Goal: Task Accomplishment & Management: Use online tool/utility

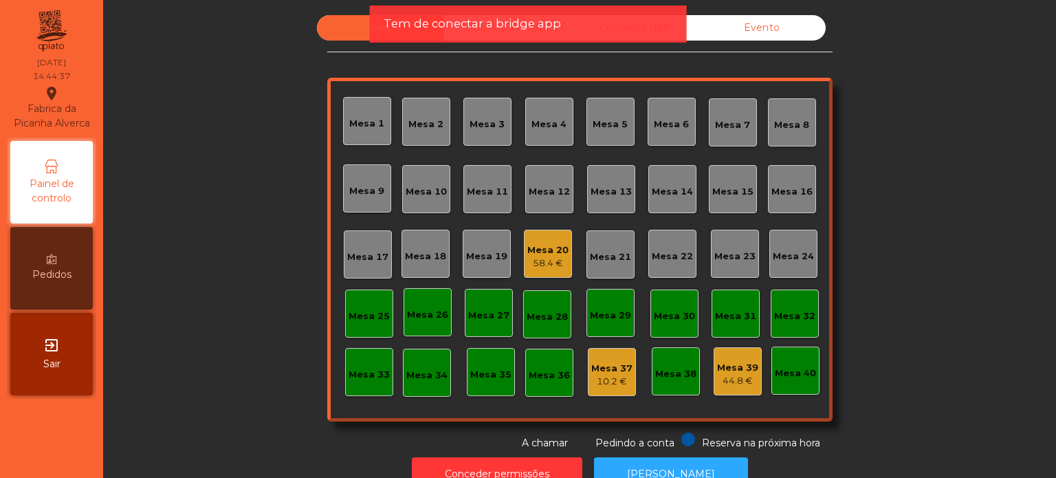
click at [572, 24] on div "Tem de conectar a bridge app" at bounding box center [528, 23] width 289 height 17
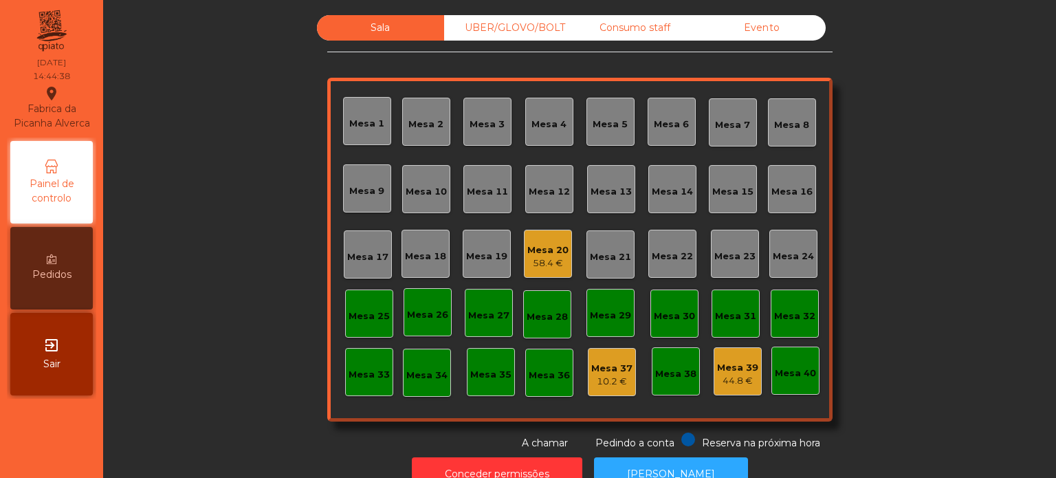
click at [538, 27] on div "UBER/GLOVO/BOLT" at bounding box center [507, 27] width 127 height 25
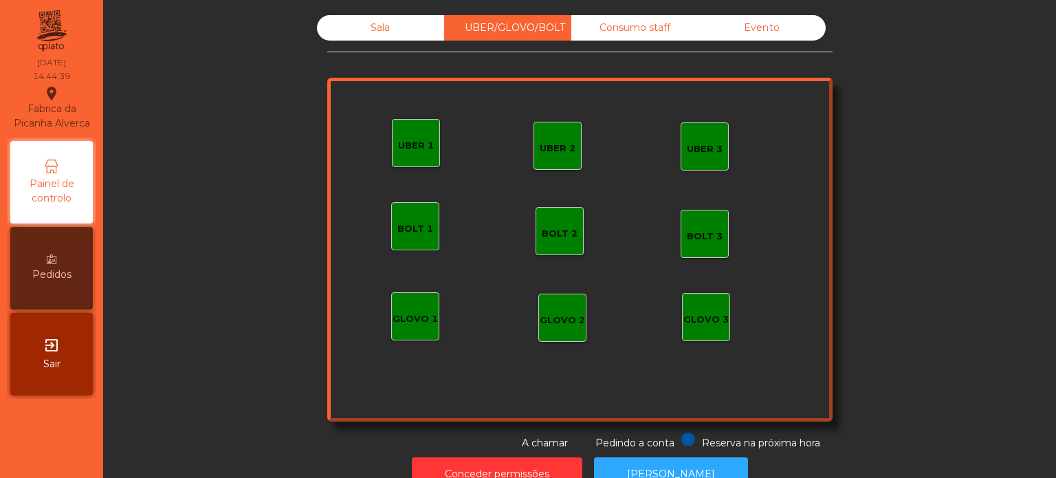
click at [610, 30] on div "Consumo staff" at bounding box center [634, 27] width 127 height 25
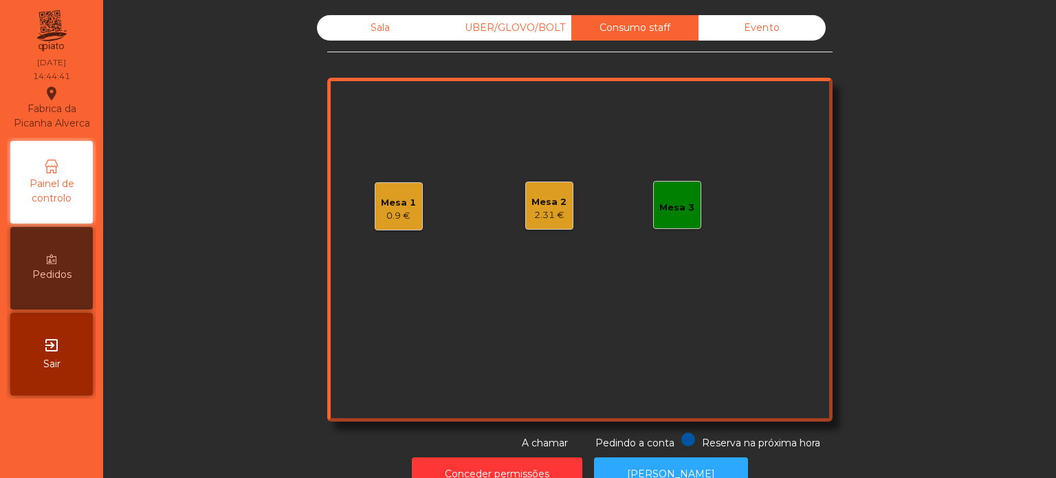
click at [553, 217] on div "2.31 €" at bounding box center [548, 215] width 35 height 14
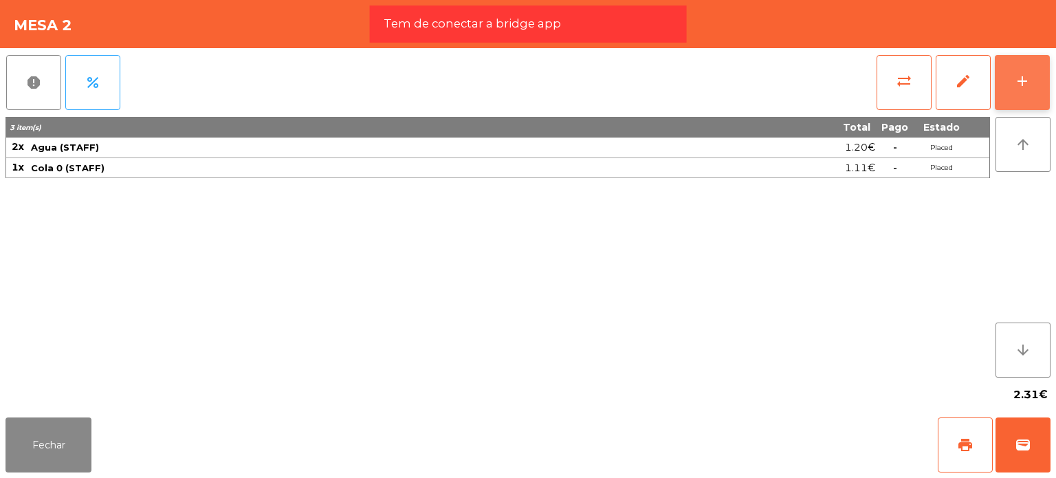
click at [1009, 89] on button "add" at bounding box center [1022, 82] width 55 height 55
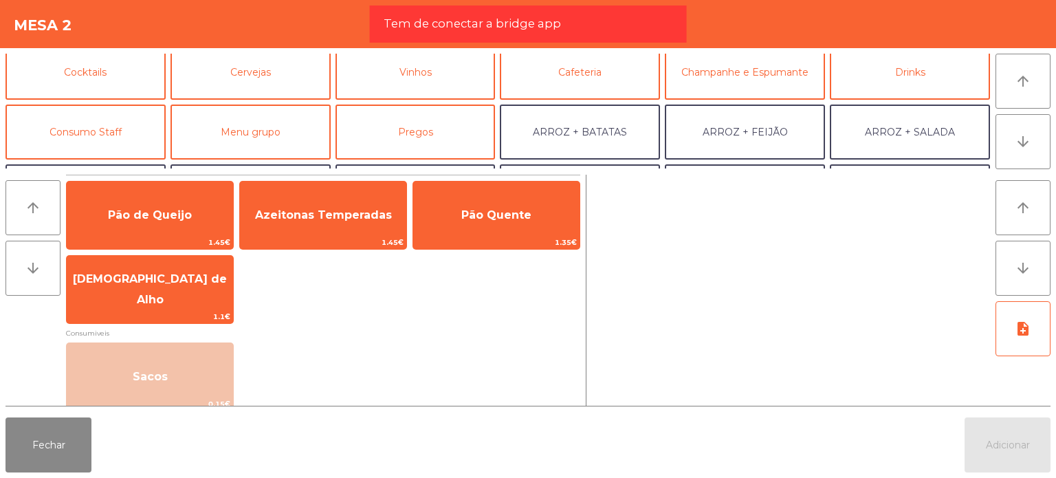
scroll to position [137, 0]
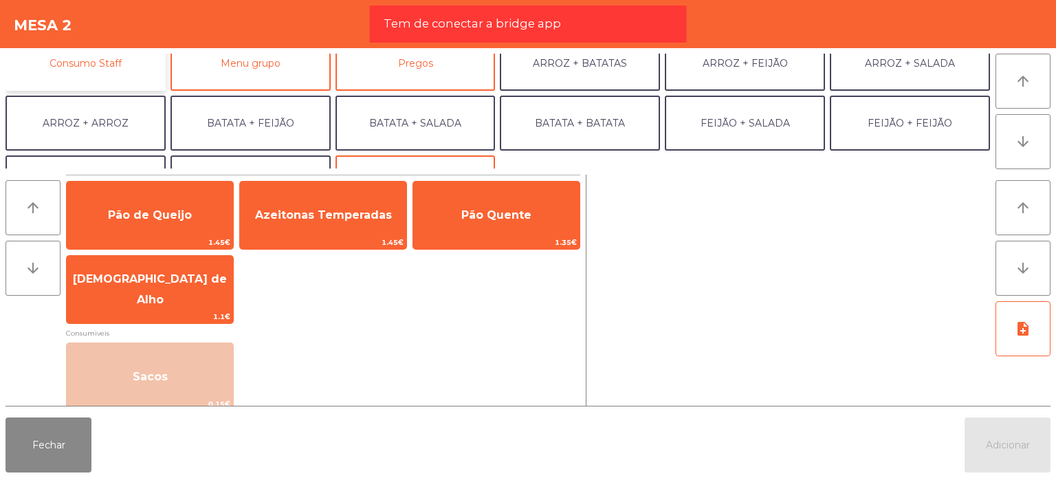
click at [99, 60] on button "Consumo Staff" at bounding box center [85, 63] width 160 height 55
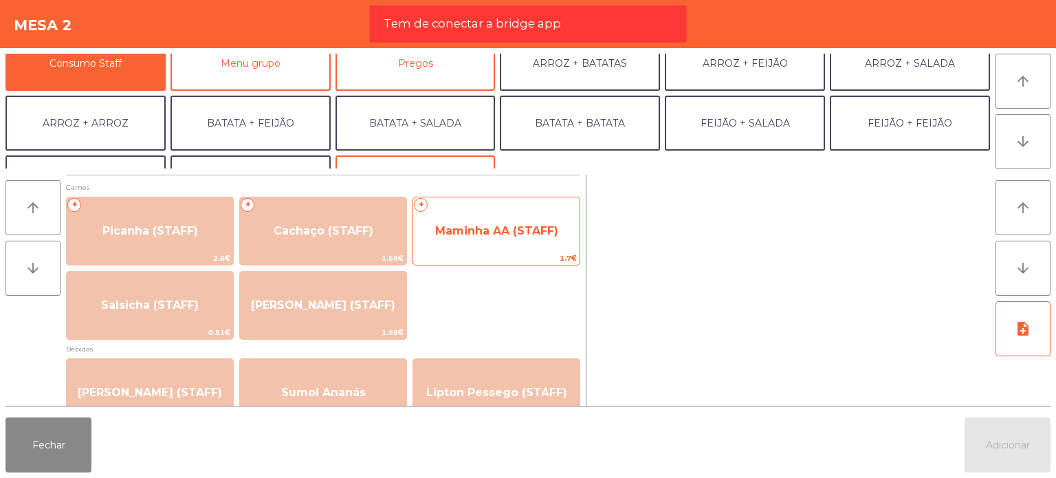
click at [512, 247] on span "Maminha AA (STAFF)" at bounding box center [496, 230] width 166 height 37
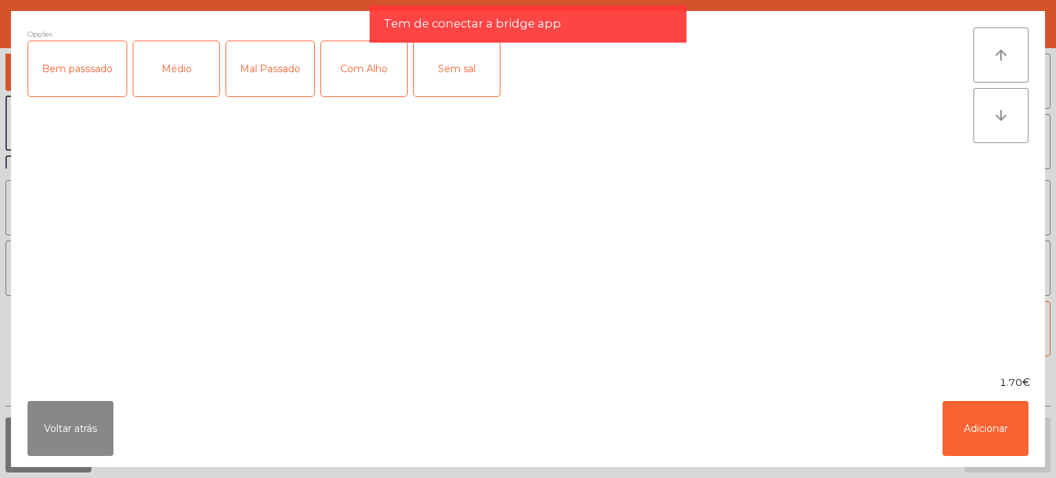
click at [178, 85] on div "Médio" at bounding box center [176, 68] width 86 height 55
click at [369, 71] on div "Com Alho" at bounding box center [364, 68] width 86 height 55
click at [965, 433] on button "Adicionar" at bounding box center [986, 428] width 86 height 55
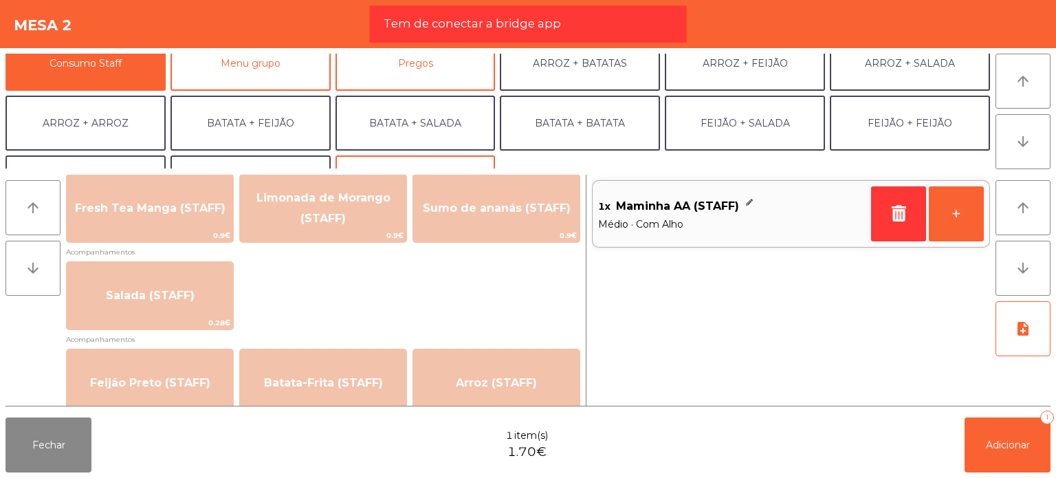
scroll to position [550, 0]
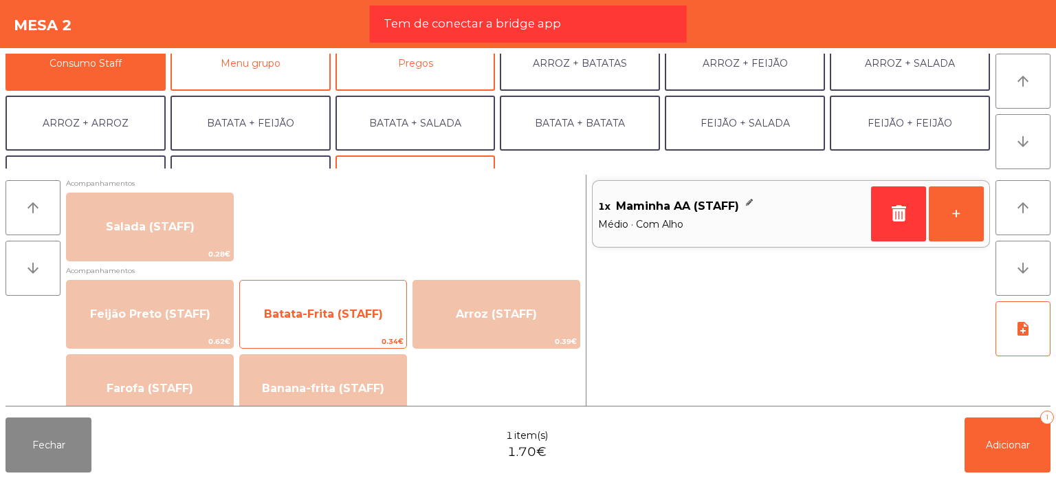
click at [374, 329] on span "Batata-Frita (STAFF)" at bounding box center [323, 314] width 166 height 37
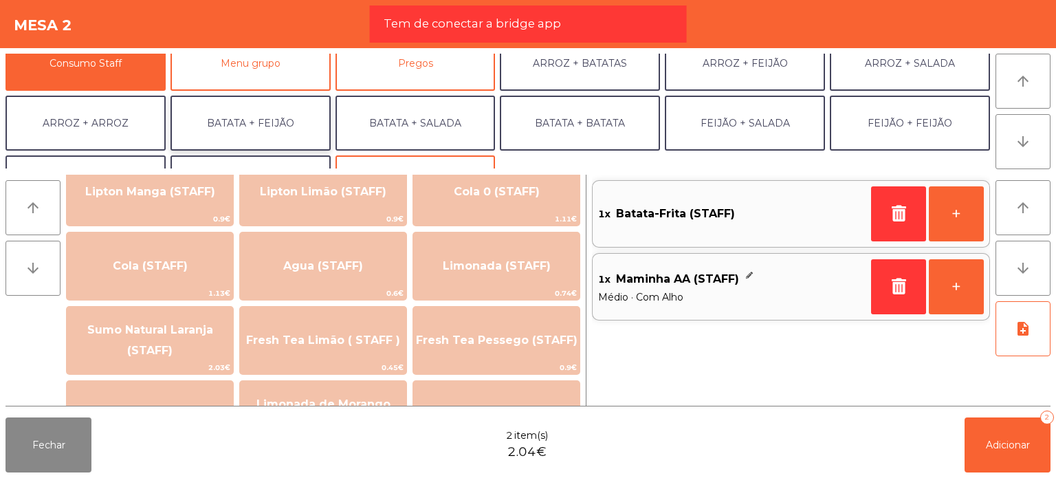
scroll to position [0, 0]
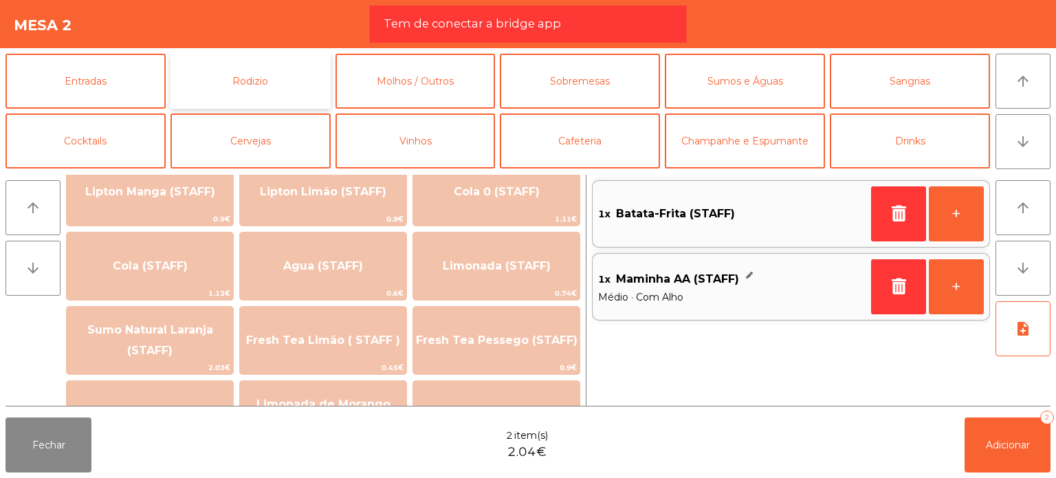
click at [325, 79] on button "Rodizio" at bounding box center [250, 81] width 160 height 55
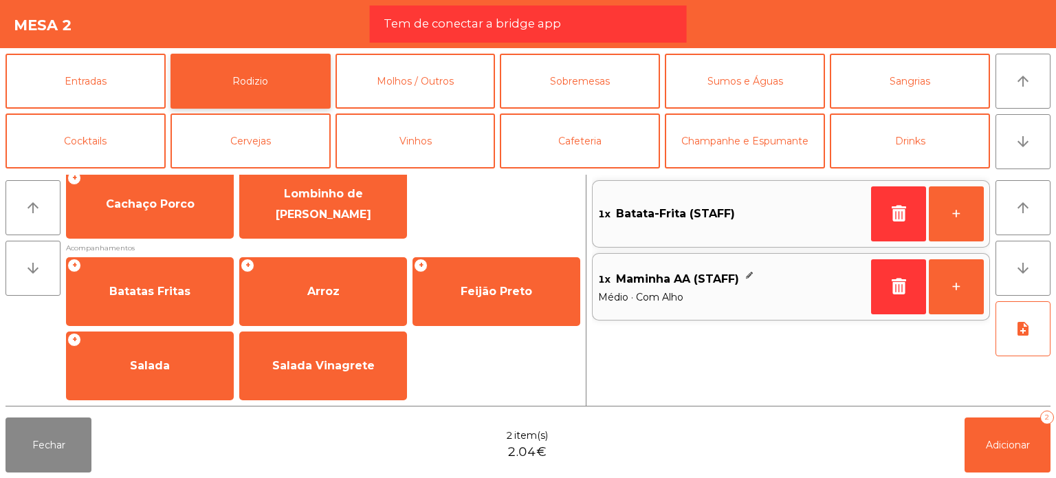
scroll to position [246, 0]
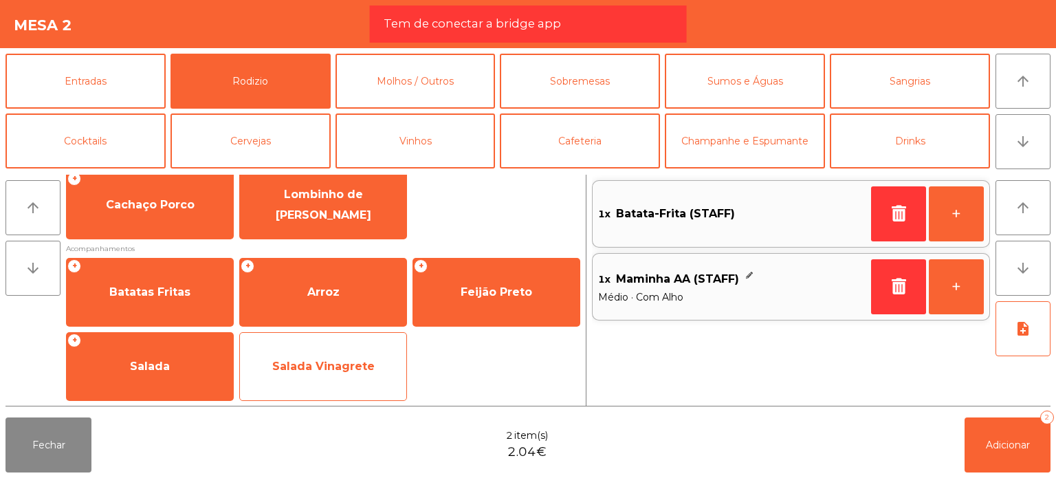
click at [373, 365] on span "Salada Vinagrete" at bounding box center [323, 366] width 166 height 37
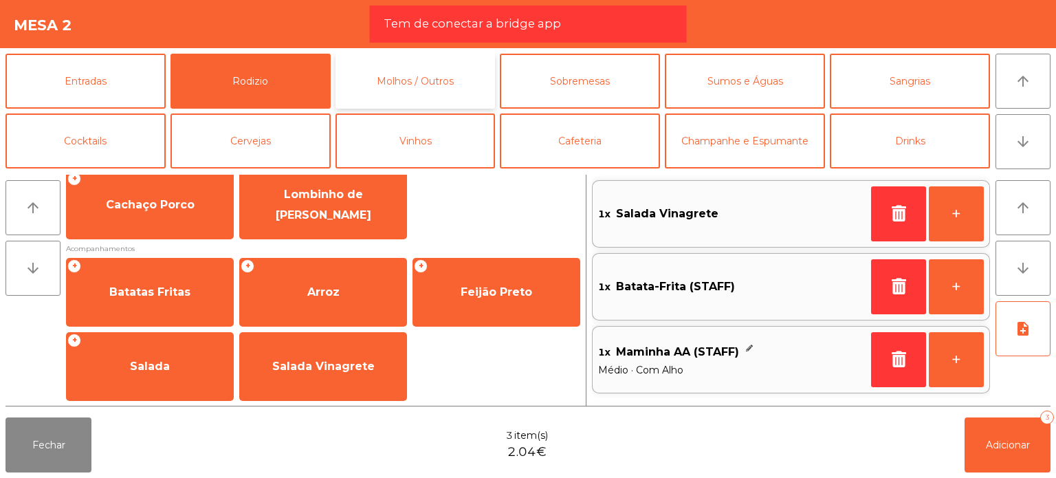
click at [430, 71] on button "Molhos / Outros" at bounding box center [415, 81] width 160 height 55
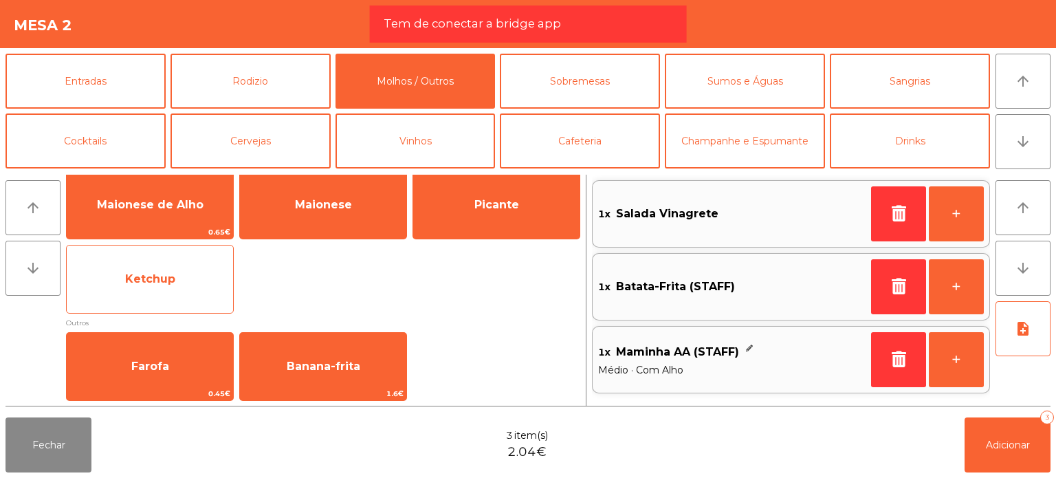
click at [218, 283] on span "Ketchup" at bounding box center [150, 279] width 166 height 37
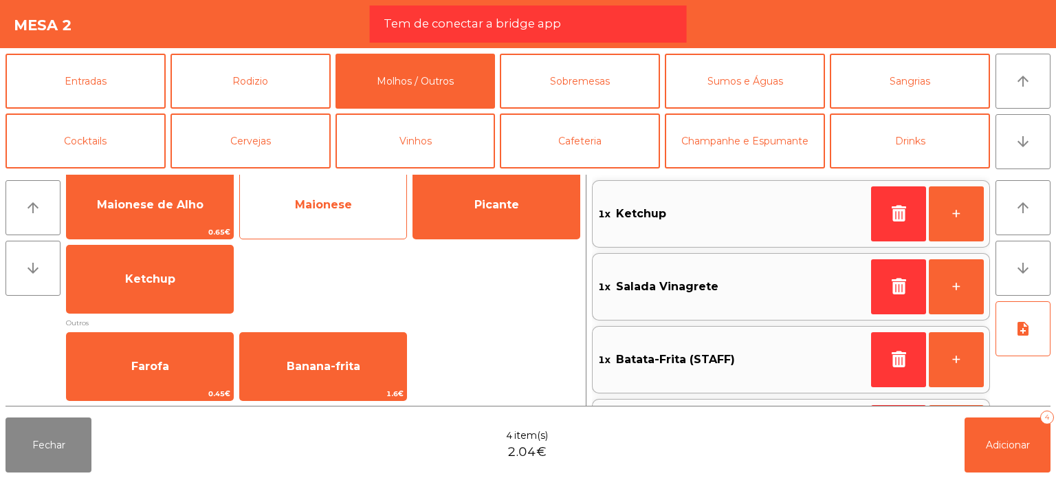
click at [355, 180] on div "Maionese" at bounding box center [323, 204] width 168 height 69
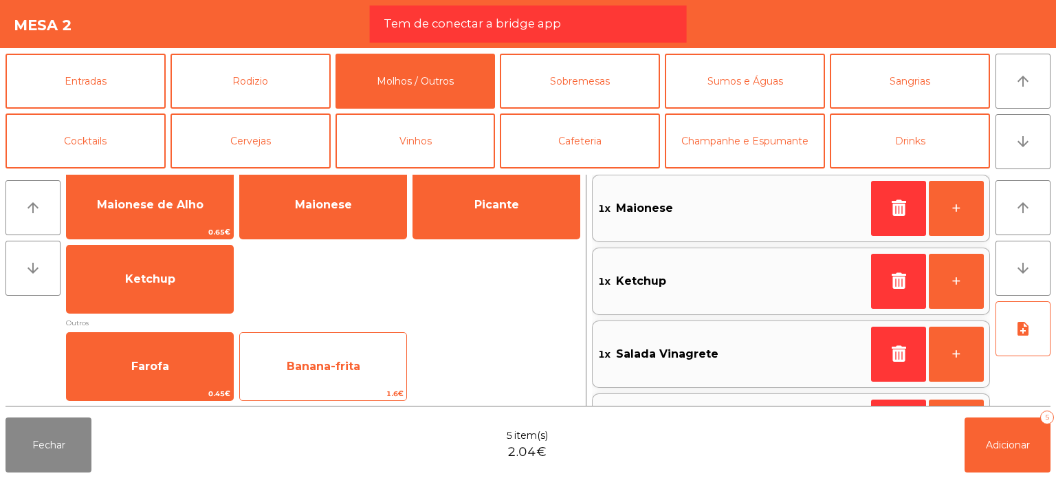
click at [302, 351] on span "Banana-frita" at bounding box center [323, 366] width 166 height 37
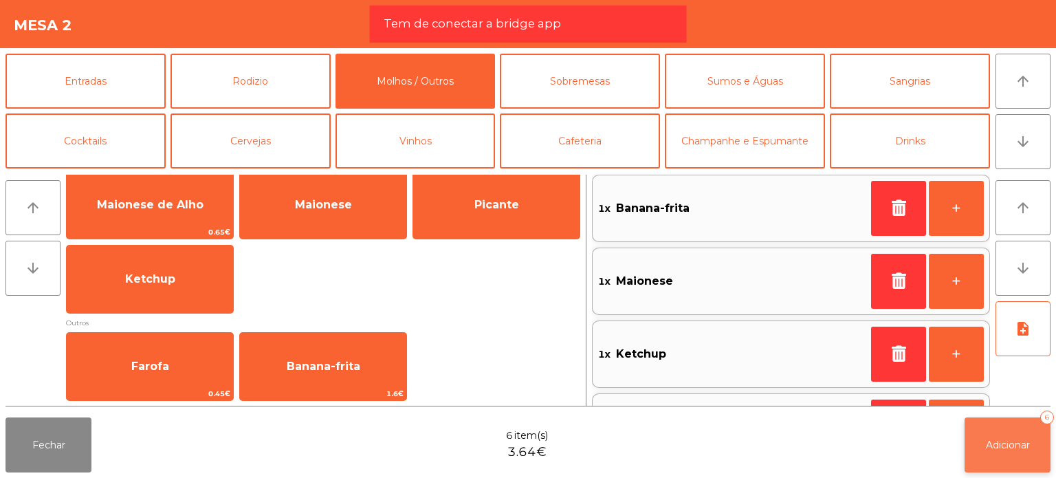
click at [991, 443] on span "Adicionar" at bounding box center [1008, 445] width 44 height 12
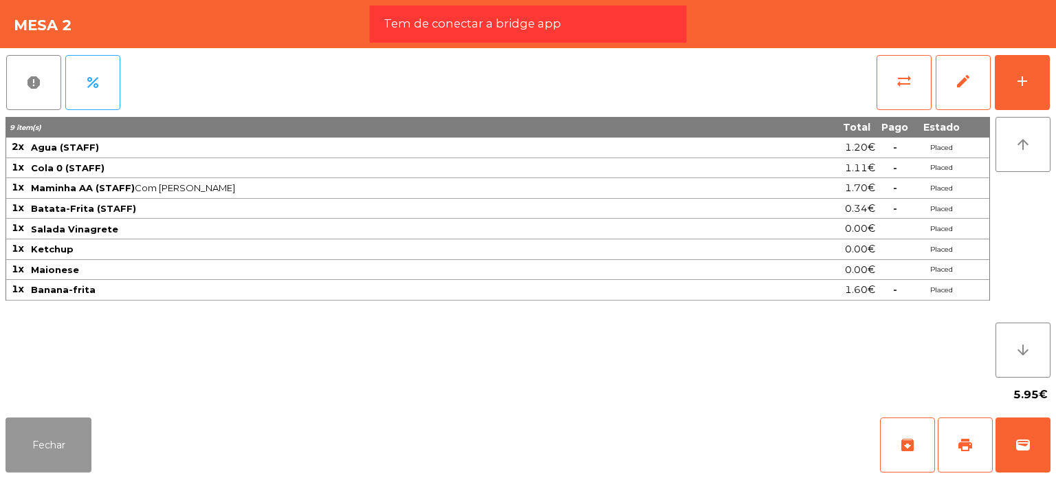
click at [69, 434] on button "Fechar" at bounding box center [48, 444] width 86 height 55
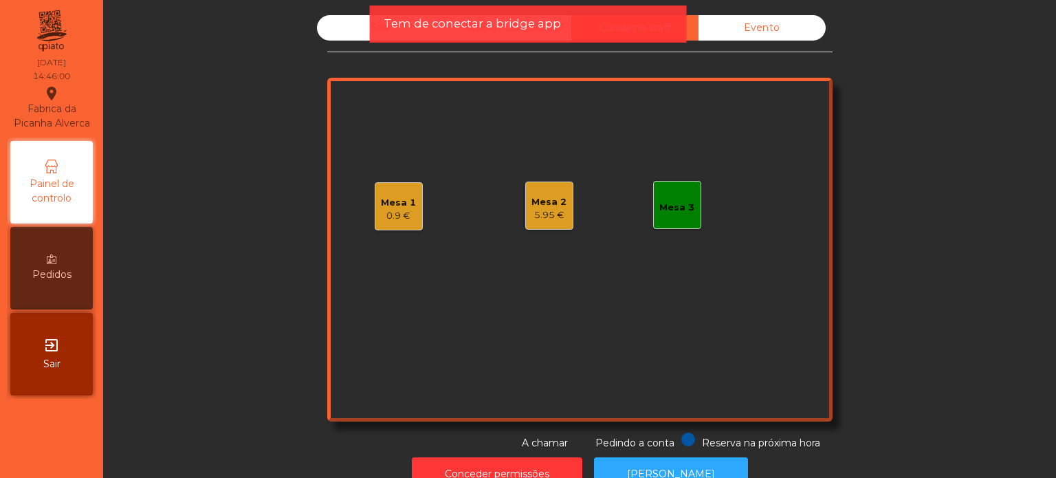
click at [361, 30] on div "Sala" at bounding box center [380, 27] width 127 height 25
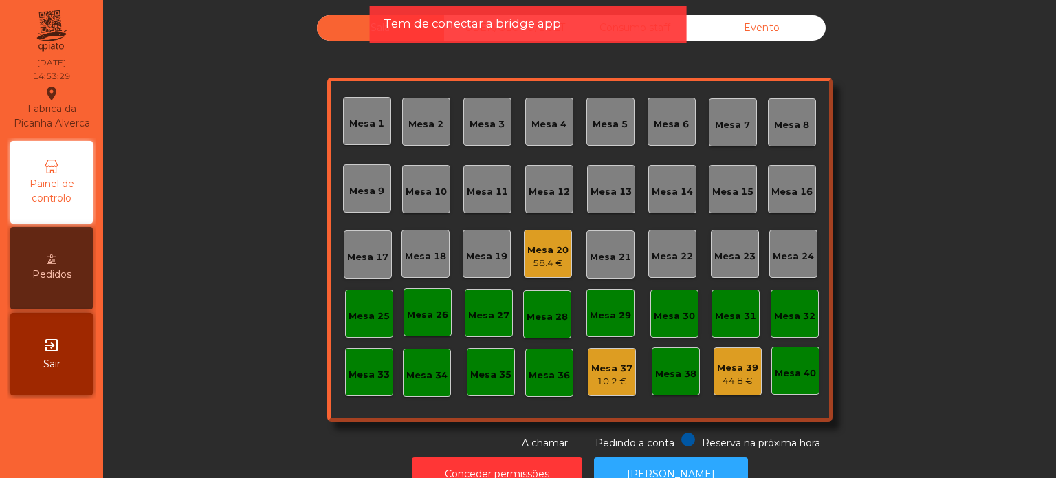
click at [532, 263] on div "58.4 €" at bounding box center [547, 263] width 41 height 14
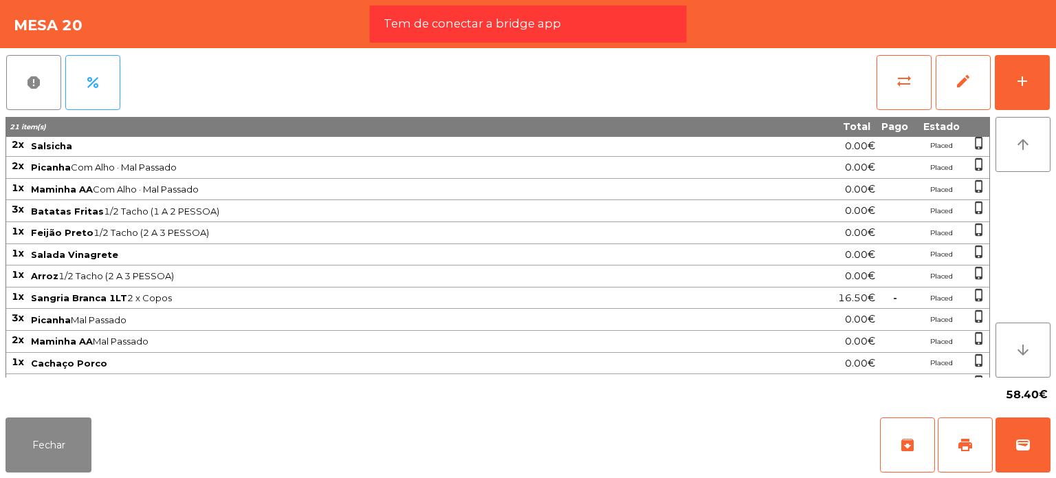
scroll to position [36, 0]
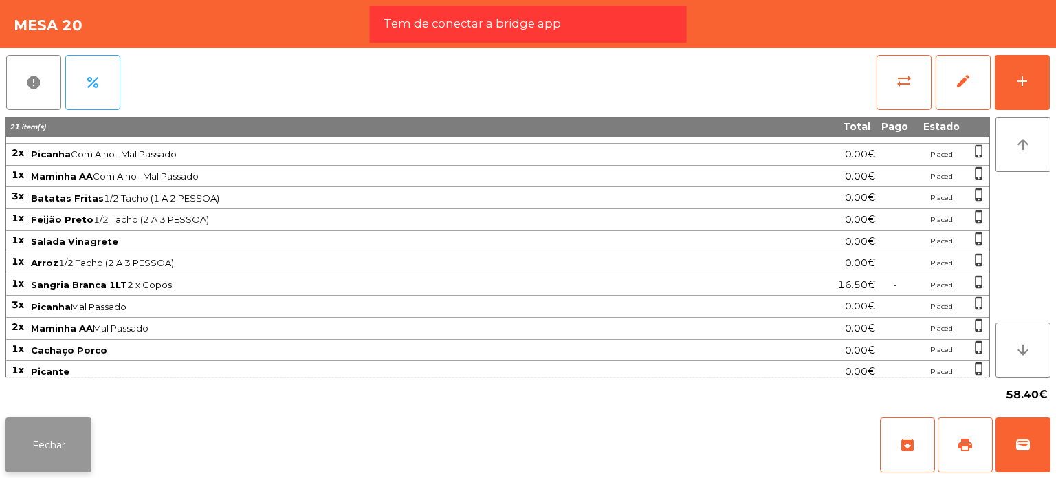
click at [54, 453] on button "Fechar" at bounding box center [48, 444] width 86 height 55
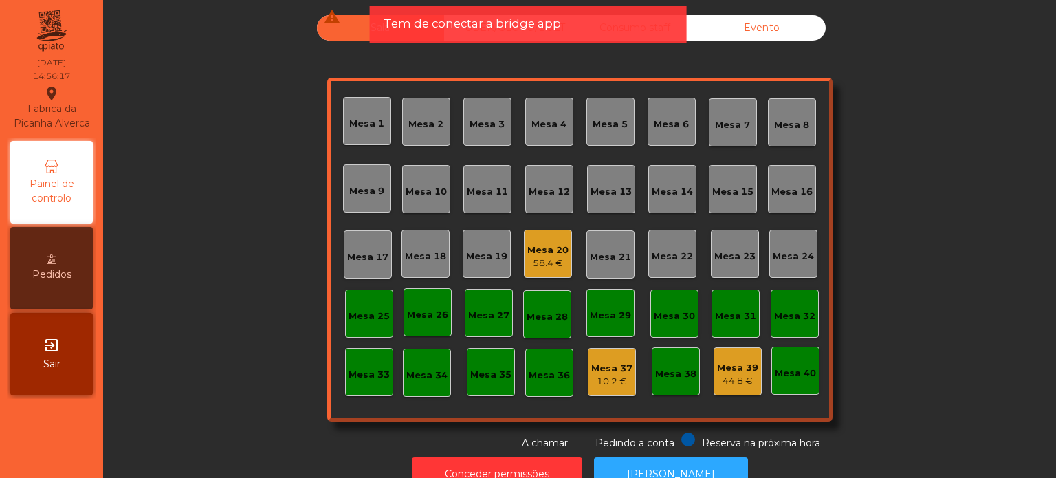
click at [536, 258] on div "58.4 €" at bounding box center [547, 263] width 41 height 14
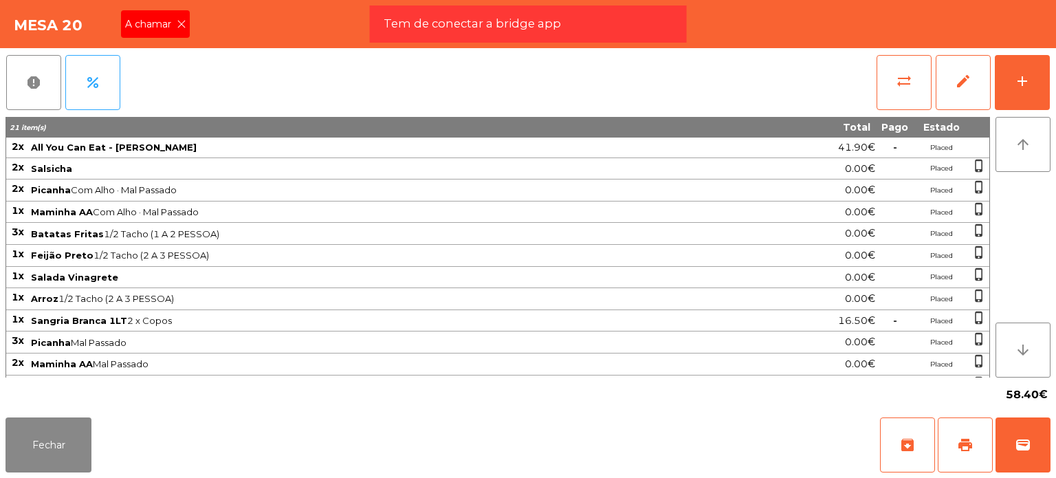
click at [165, 30] on span "A chamar" at bounding box center [151, 24] width 52 height 14
click at [198, 60] on div "report percent sync_alt edit add" at bounding box center [527, 82] width 1045 height 69
click at [192, 21] on span "Pedindo a conta" at bounding box center [166, 24] width 85 height 14
click at [958, 457] on button "print" at bounding box center [965, 444] width 55 height 55
click at [69, 442] on button "Fechar" at bounding box center [48, 444] width 86 height 55
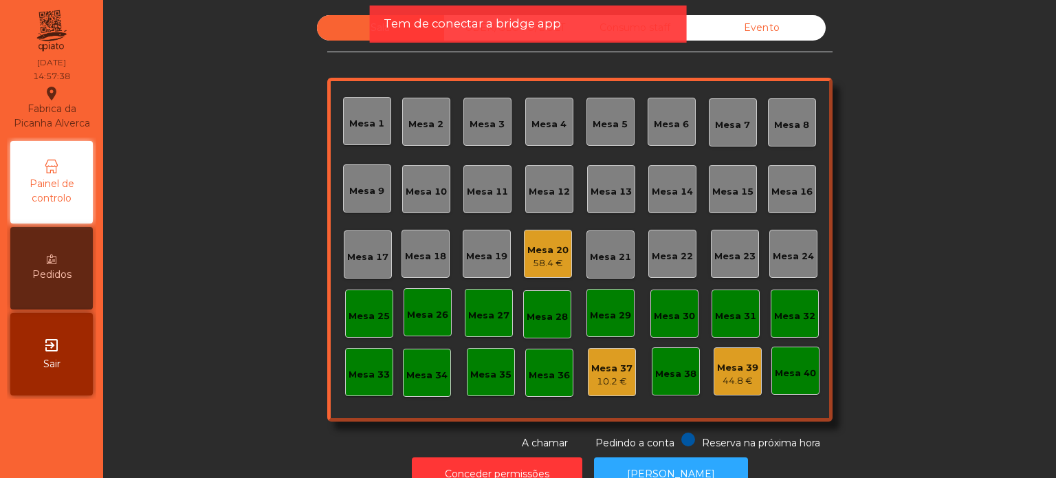
click at [547, 251] on div "Mesa 20" at bounding box center [547, 250] width 41 height 14
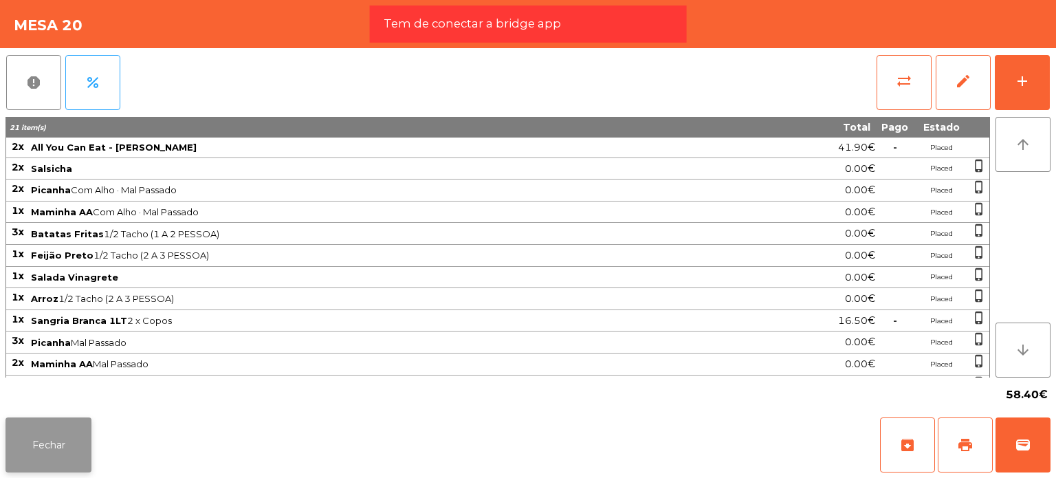
click at [80, 431] on button "Fechar" at bounding box center [48, 444] width 86 height 55
